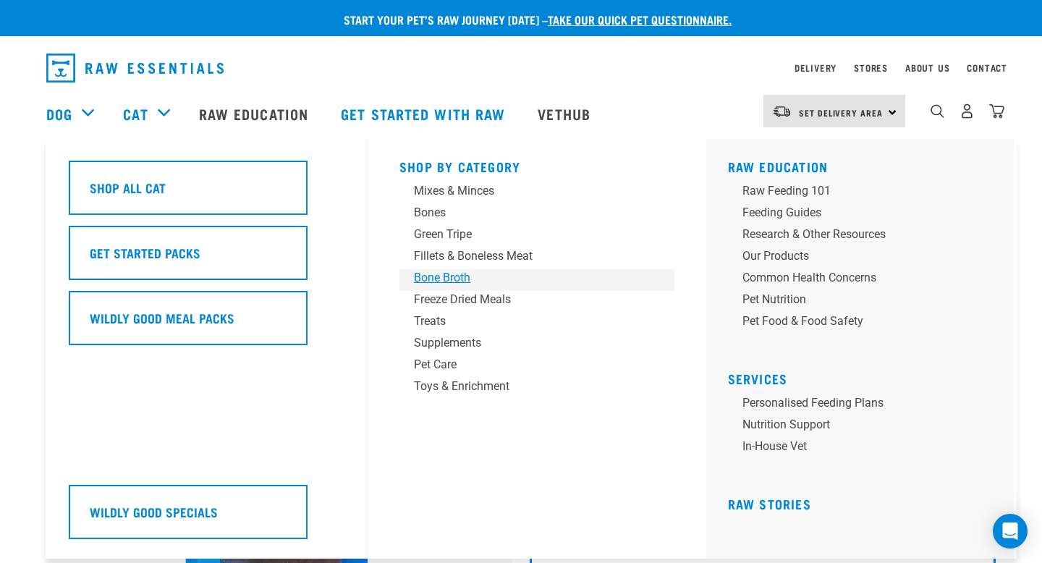
click at [457, 273] on div "Bone Broth" at bounding box center [527, 277] width 226 height 17
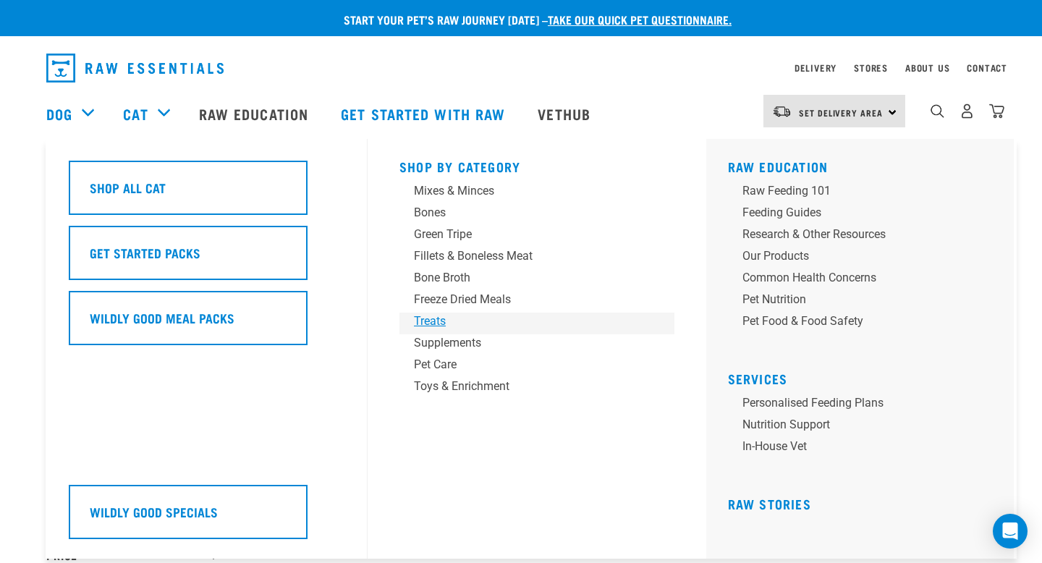
click at [434, 321] on div "Treats" at bounding box center [527, 321] width 226 height 17
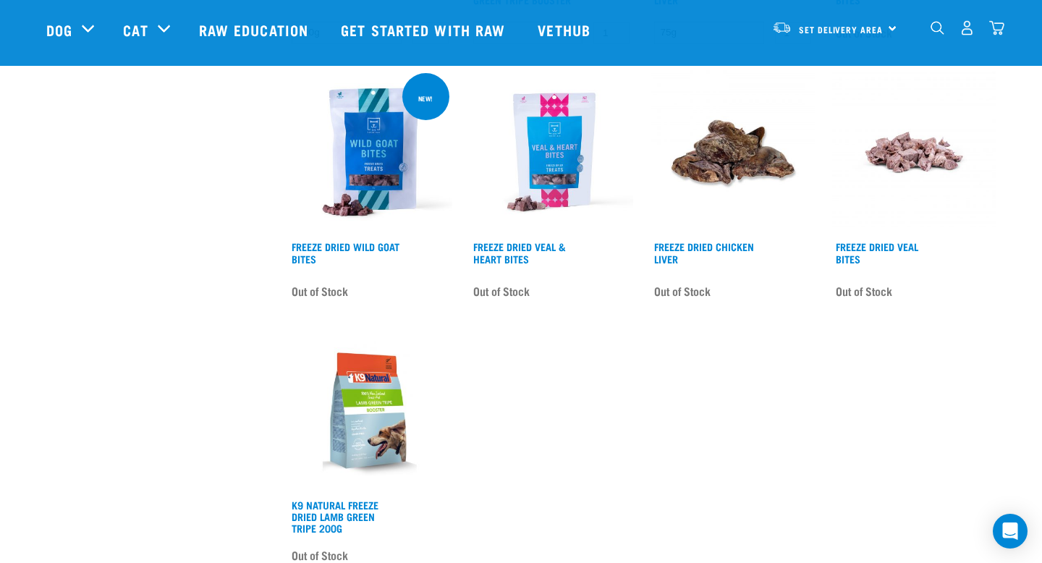
scroll to position [864, 0]
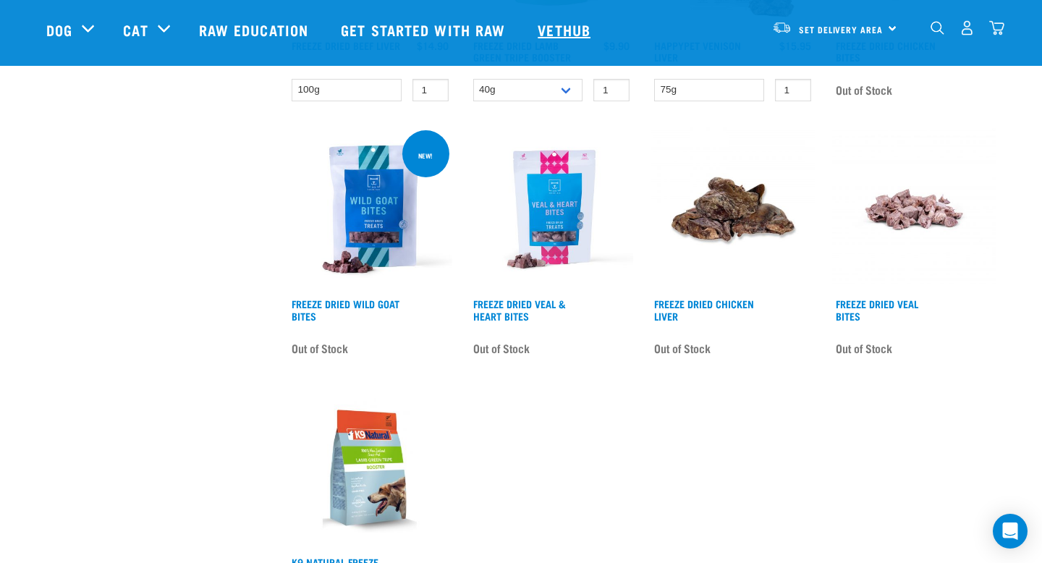
click at [560, 21] on link "Vethub" at bounding box center [565, 30] width 85 height 58
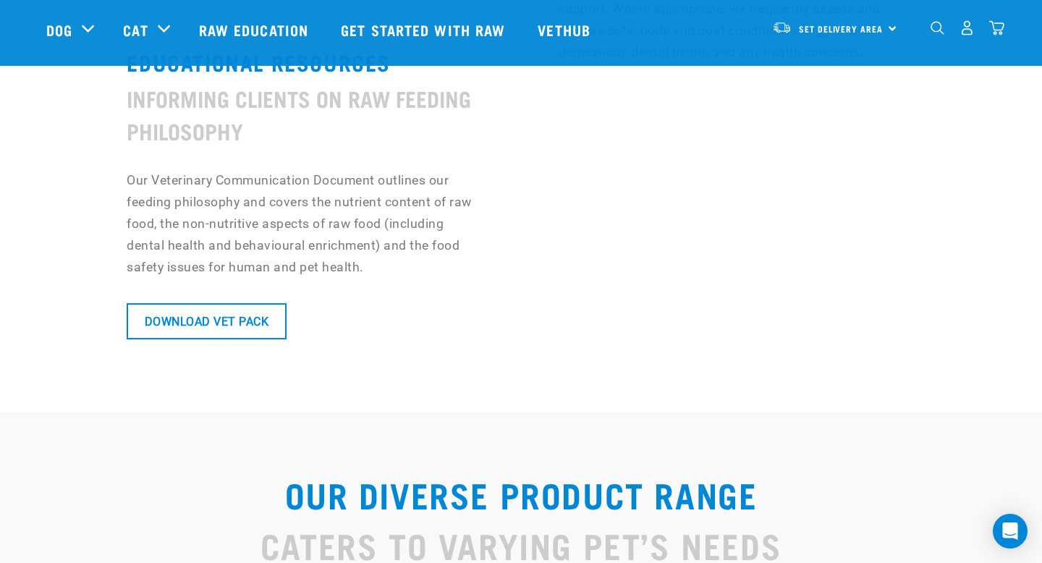
scroll to position [1352, 0]
